Goal: Task Accomplishment & Management: Complete application form

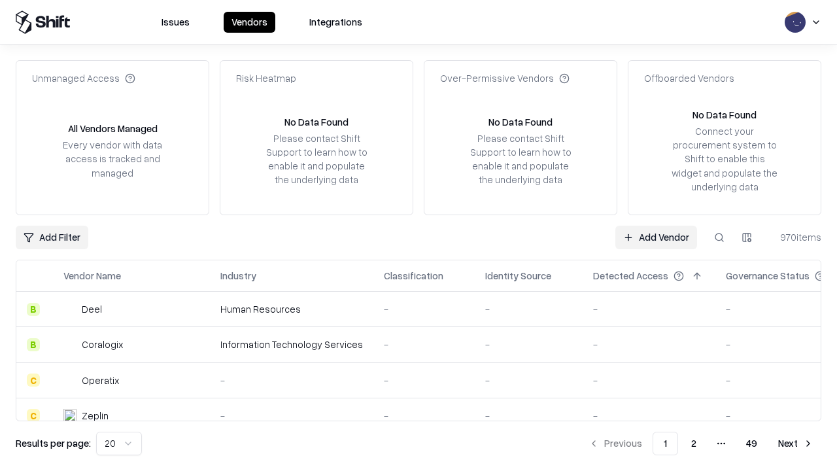
click at [656, 237] on link "Add Vendor" at bounding box center [657, 238] width 82 height 24
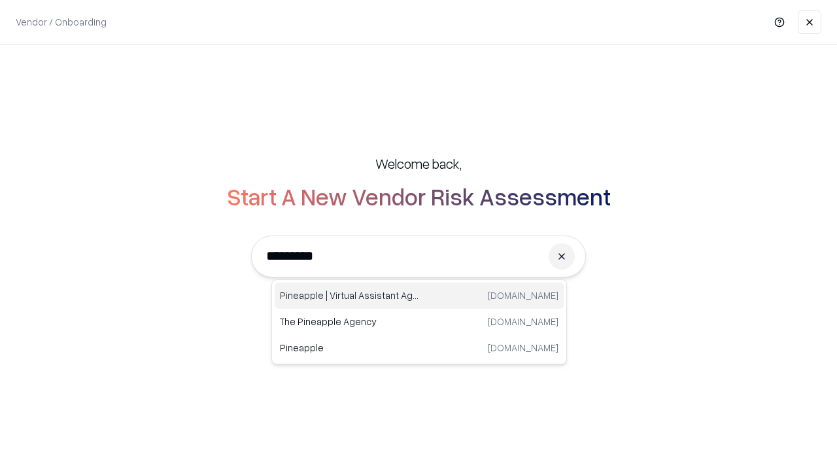
click at [419, 296] on div "Pineapple | Virtual Assistant Agency [DOMAIN_NAME]" at bounding box center [419, 296] width 289 height 26
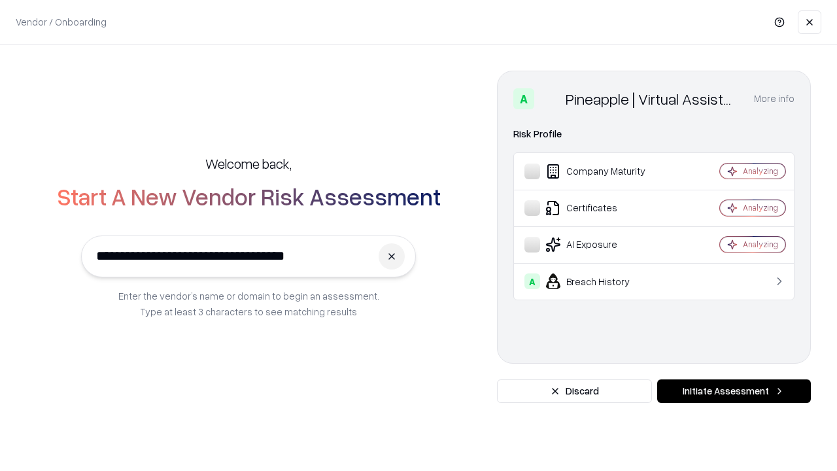
type input "**********"
click at [734, 391] on button "Initiate Assessment" at bounding box center [735, 391] width 154 height 24
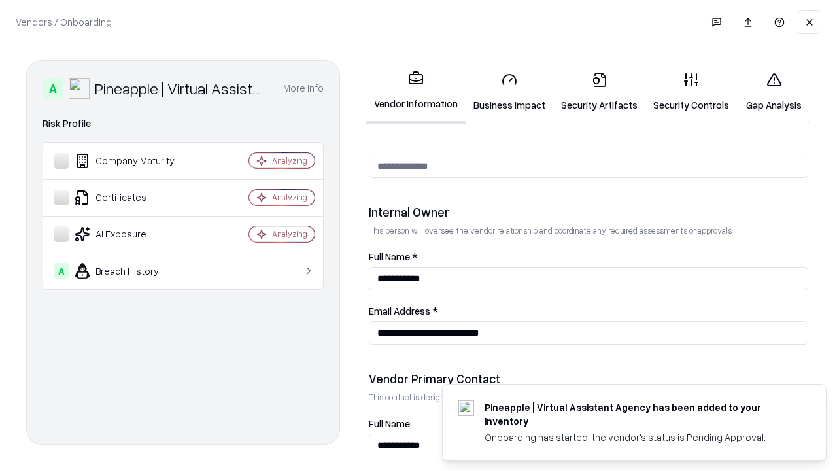
scroll to position [678, 0]
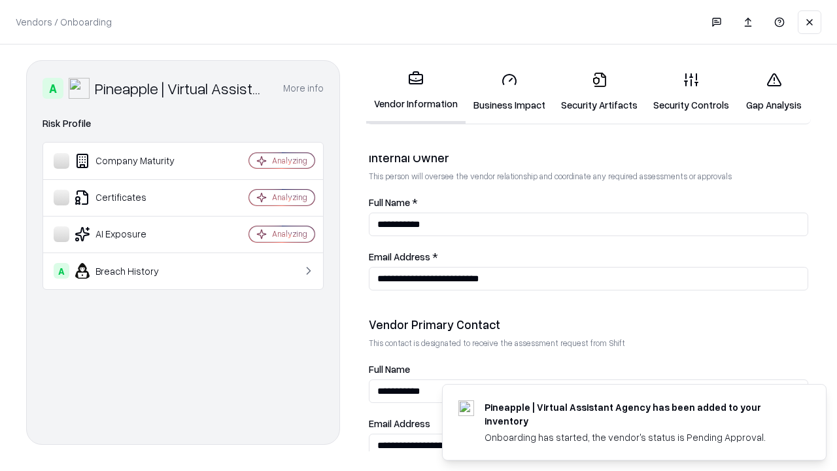
click at [510, 92] on link "Business Impact" at bounding box center [510, 92] width 88 height 61
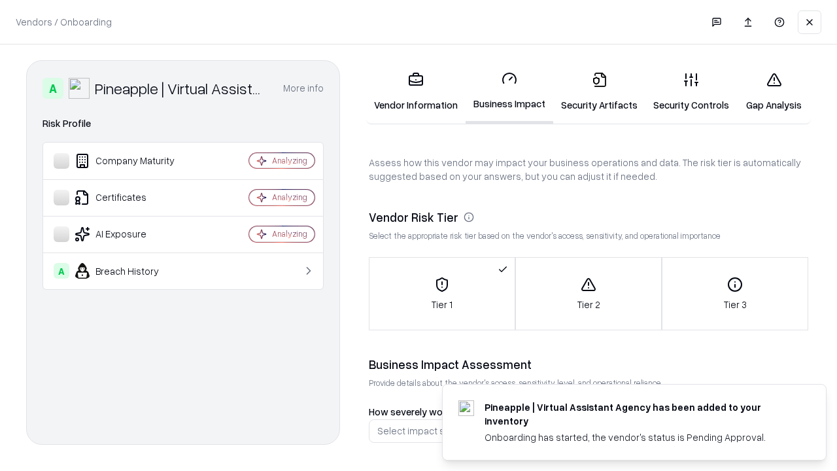
click at [774, 92] on link "Gap Analysis" at bounding box center [774, 92] width 74 height 61
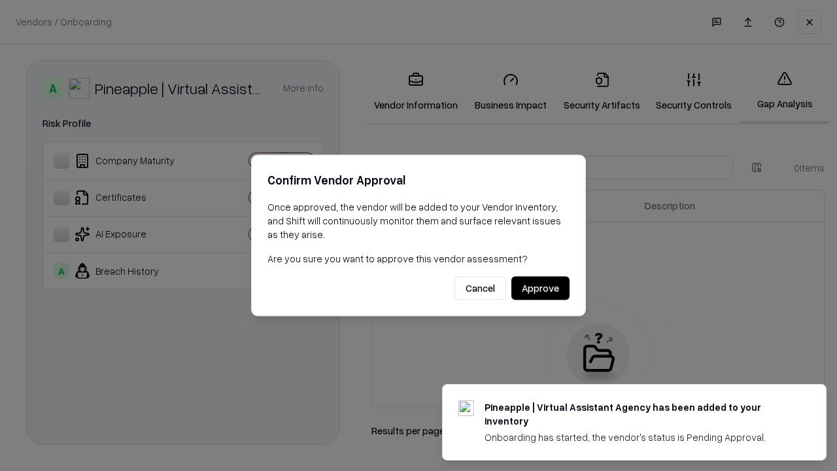
click at [540, 288] on button "Approve" at bounding box center [541, 289] width 58 height 24
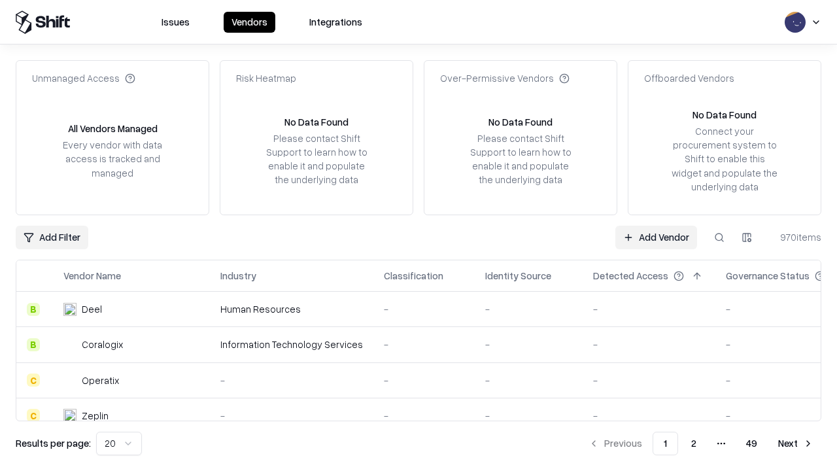
type input "**********"
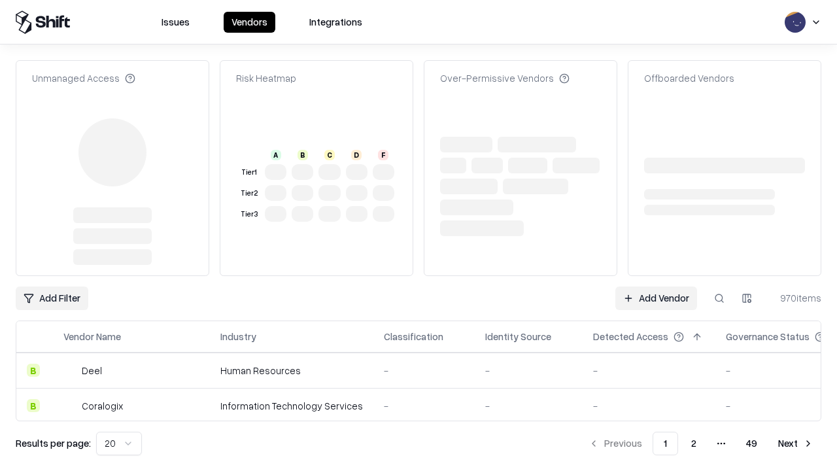
click at [656, 287] on link "Add Vendor" at bounding box center [657, 299] width 82 height 24
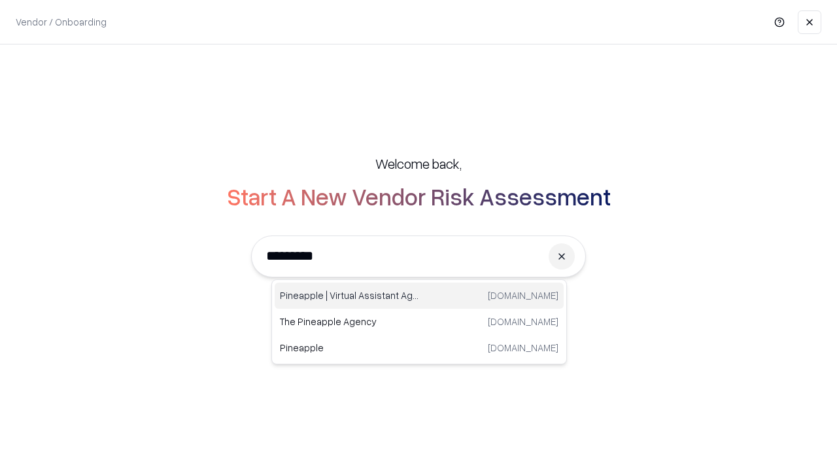
click at [419, 296] on div "Pineapple | Virtual Assistant Agency [DOMAIN_NAME]" at bounding box center [419, 296] width 289 height 26
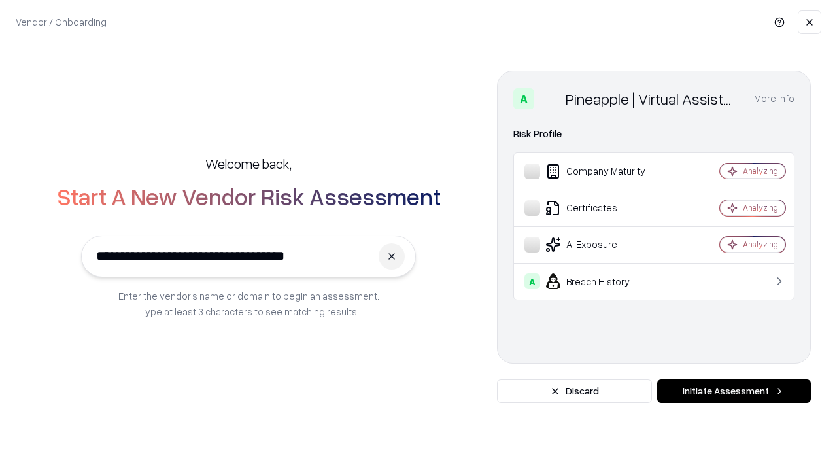
type input "**********"
click at [734, 391] on button "Initiate Assessment" at bounding box center [735, 391] width 154 height 24
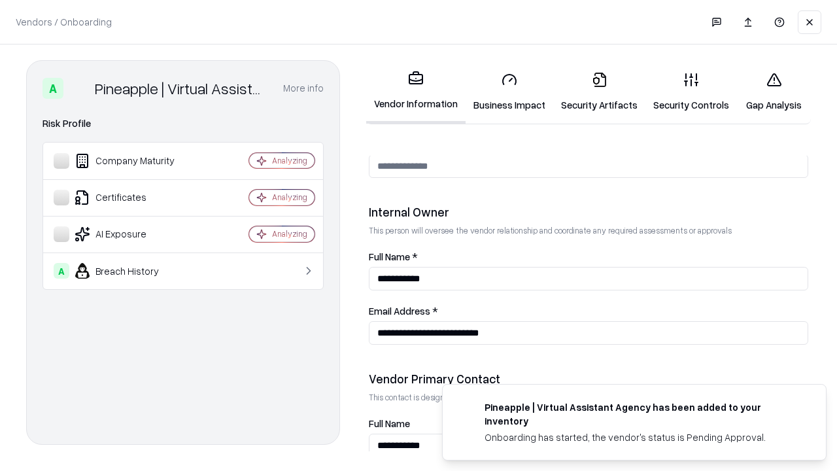
scroll to position [678, 0]
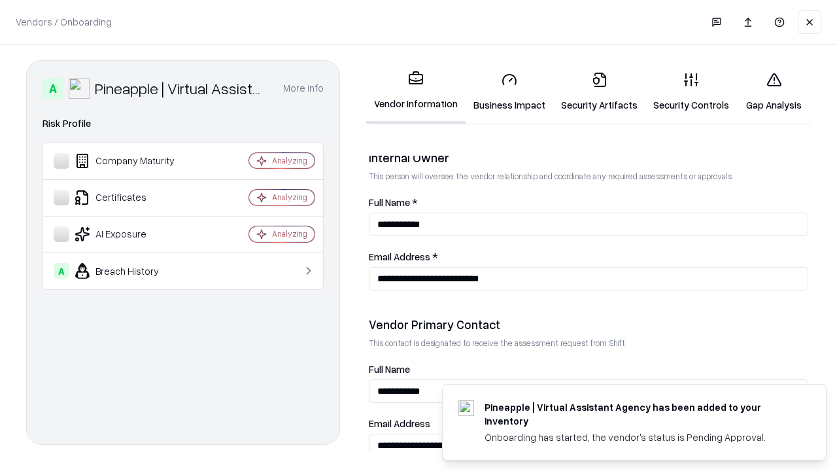
click at [774, 92] on link "Gap Analysis" at bounding box center [774, 92] width 74 height 61
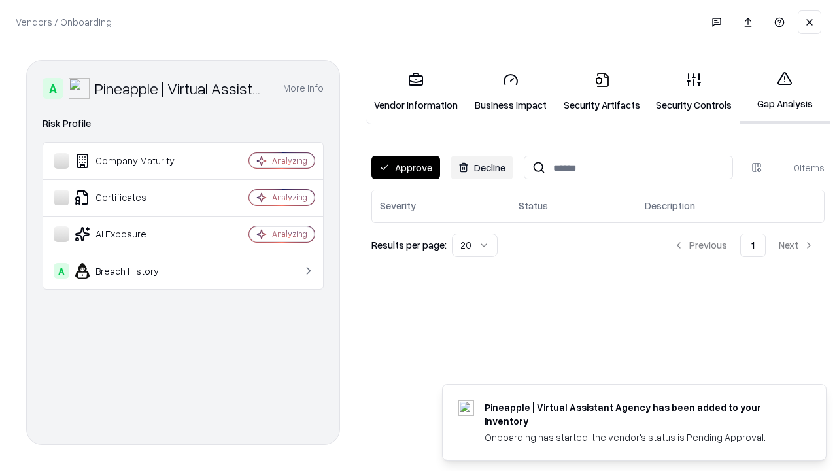
click at [406, 167] on button "Approve" at bounding box center [406, 168] width 69 height 24
